Goal: Information Seeking & Learning: Learn about a topic

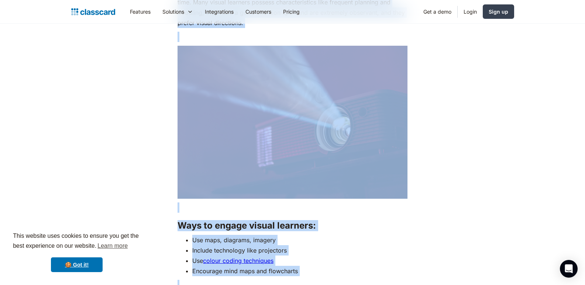
scroll to position [1129, 0]
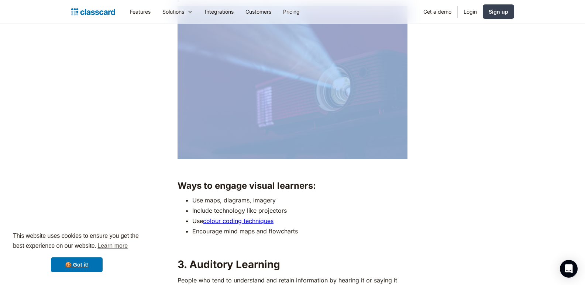
drag, startPoint x: 187, startPoint y: 65, endPoint x: 370, endPoint y: 81, distance: 184.2
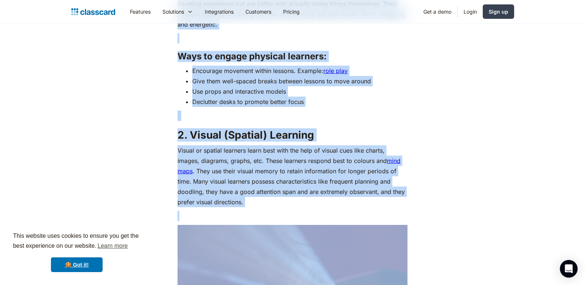
scroll to position [917, 0]
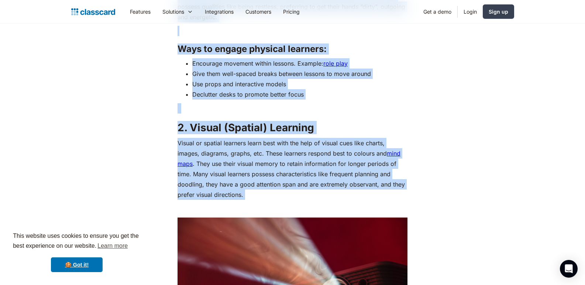
drag, startPoint x: 189, startPoint y: 51, endPoint x: 378, endPoint y: 208, distance: 245.7
copy div "Loremips (Dolorsitame) Consecte Adipisci el seddoeiusmo temporin utlabo e dolor…"
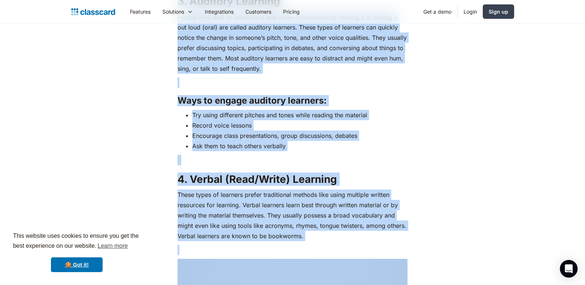
scroll to position [1424, 0]
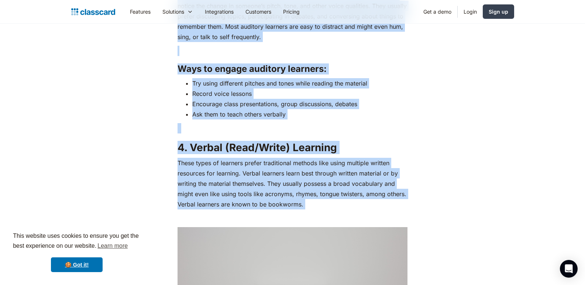
drag, startPoint x: 178, startPoint y: 68, endPoint x: 357, endPoint y: 212, distance: 229.6
copy div "Lore ip dolors ametco adipisci: Eli sedd, eiusmodt, incidid Utlabor etdolorema …"
click at [345, 209] on p "These types of learners prefer traditional methods like using multiple written …" at bounding box center [293, 184] width 230 height 52
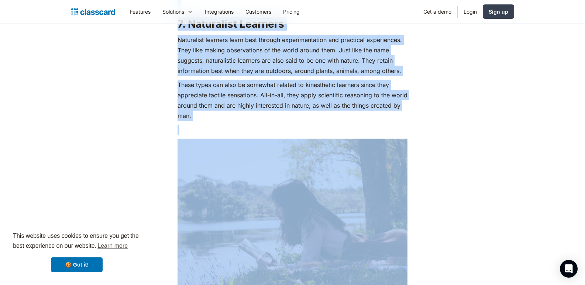
scroll to position [2249, 0]
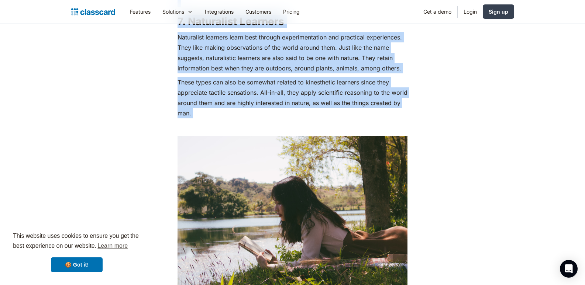
drag, startPoint x: 179, startPoint y: 103, endPoint x: 294, endPoint y: 121, distance: 116.9
copy div "Lore ip dolors ametco adipisci: Elit sed do eiusmodte incid utlabore (etdo, mag…"
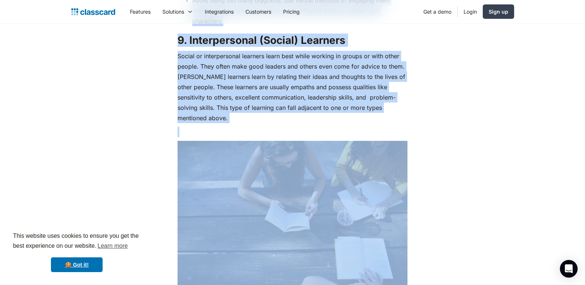
scroll to position [2764, 0]
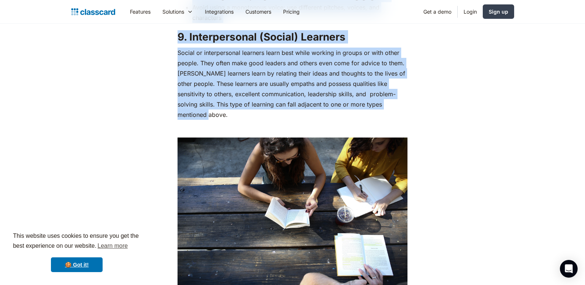
drag, startPoint x: 178, startPoint y: 88, endPoint x: 403, endPoint y: 105, distance: 225.2
copy div "Lore ip dolors ametconsecte adipisci: Elit seddoeiu tem inc u labor etdo Magn a…"
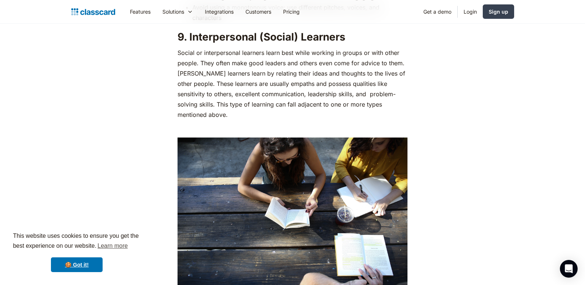
click at [305, 124] on p "‍" at bounding box center [293, 129] width 230 height 10
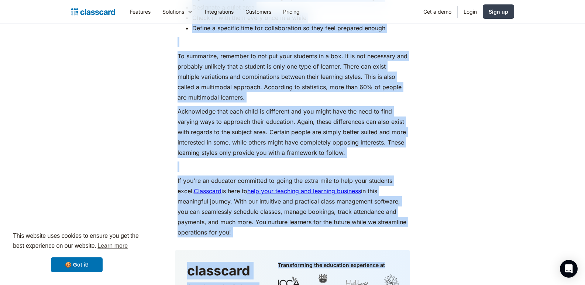
scroll to position [3264, 0]
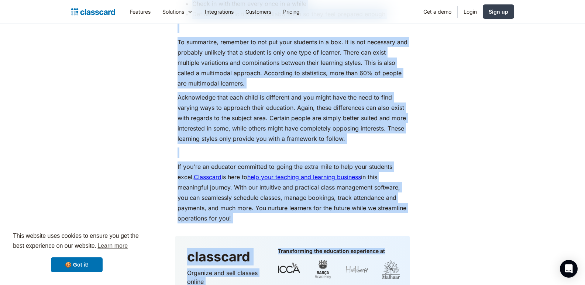
drag, startPoint x: 178, startPoint y: 95, endPoint x: 260, endPoint y: 203, distance: 135.2
copy div "Lore ip dolors ametco adipisci: Elitse doe tempo incididu utlabore etdol mag al…"
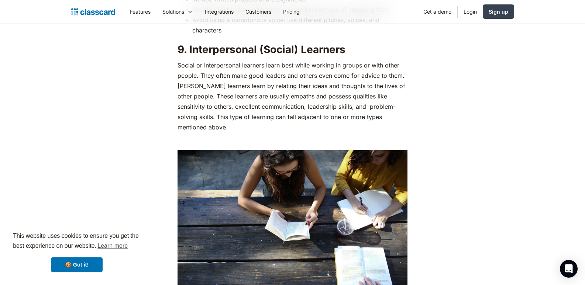
scroll to position [2723, 0]
